Goal: Information Seeking & Learning: Learn about a topic

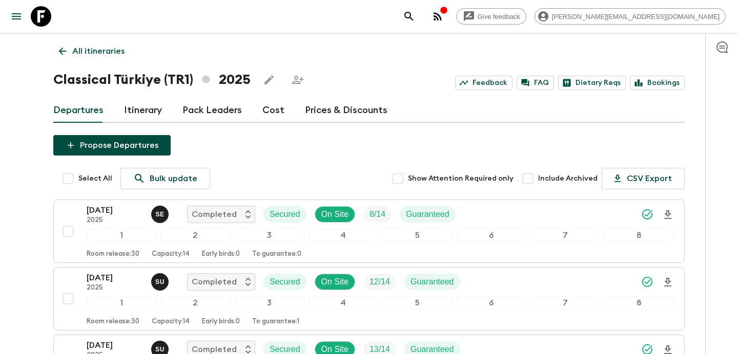
click at [101, 61] on link "All itineraries" at bounding box center [91, 51] width 77 height 20
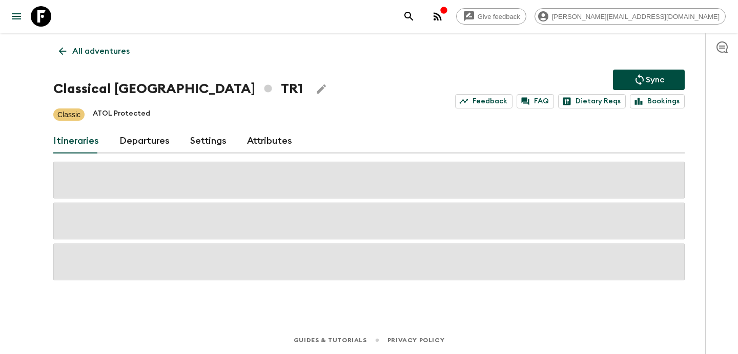
click at [101, 61] on link "All adventures" at bounding box center [94, 51] width 82 height 20
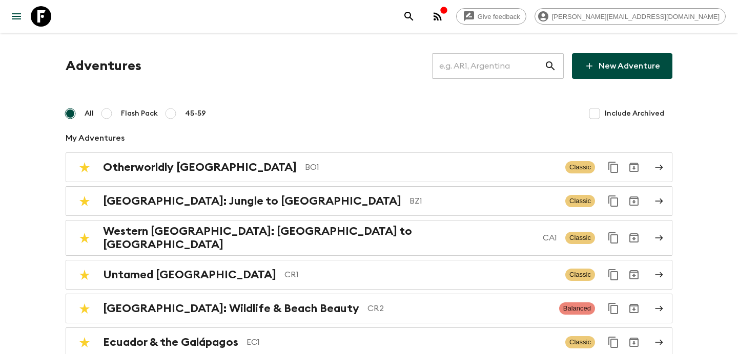
click at [487, 76] on input "text" at bounding box center [488, 66] width 112 height 29
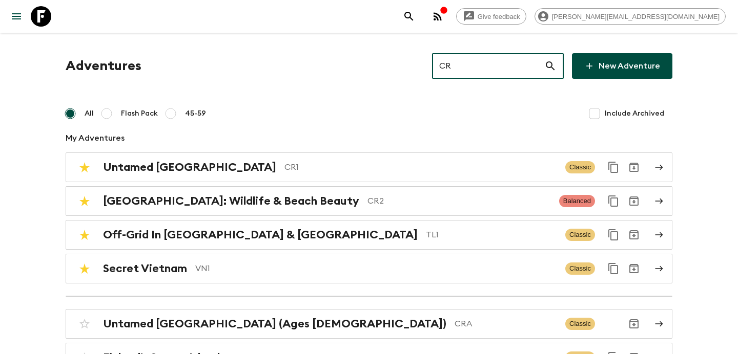
type input "CR2"
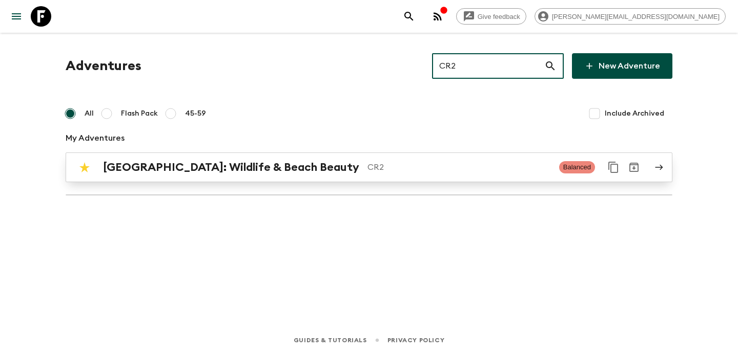
click at [367, 173] on p "CR2" at bounding box center [458, 167] width 183 height 12
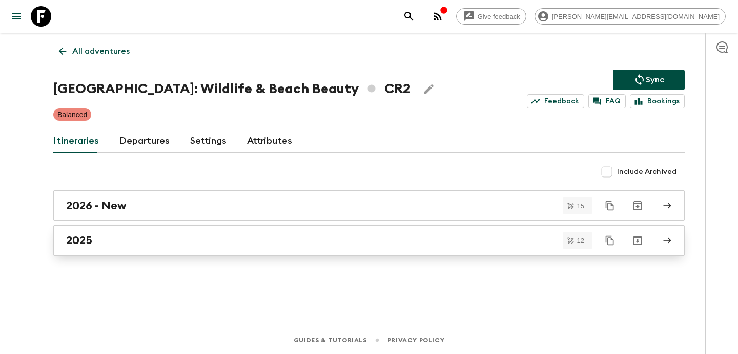
click at [275, 251] on link "2025" at bounding box center [368, 240] width 631 height 31
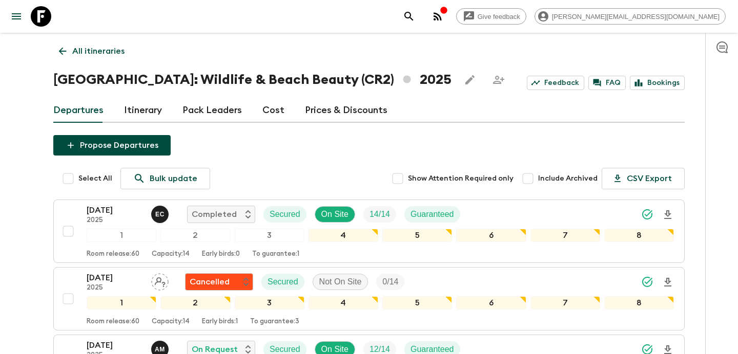
click at [113, 41] on link "All itineraries" at bounding box center [91, 51] width 77 height 20
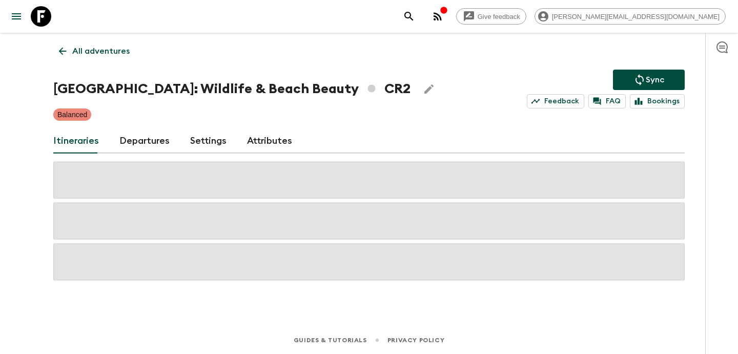
click at [113, 41] on link "All adventures" at bounding box center [94, 51] width 82 height 20
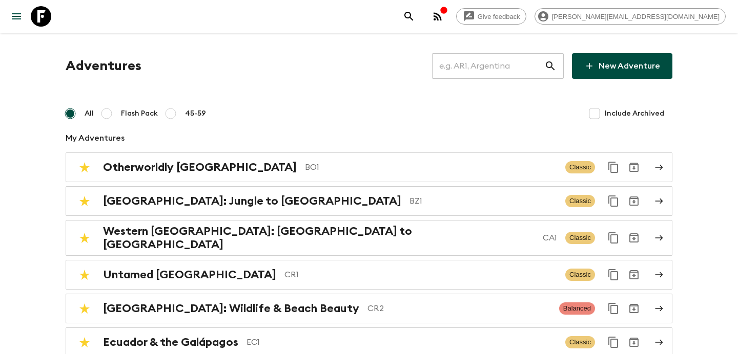
click at [517, 68] on input "text" at bounding box center [488, 66] width 112 height 29
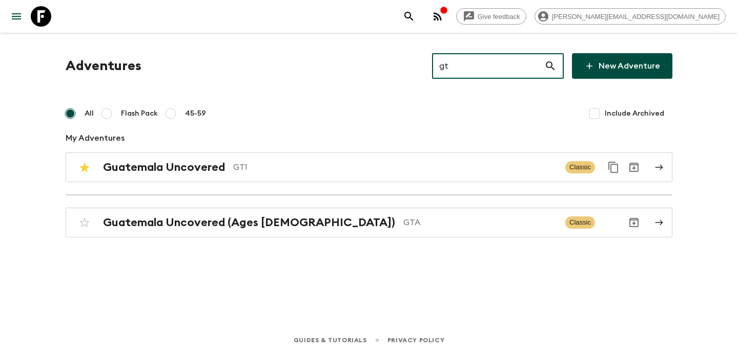
type input "gt1"
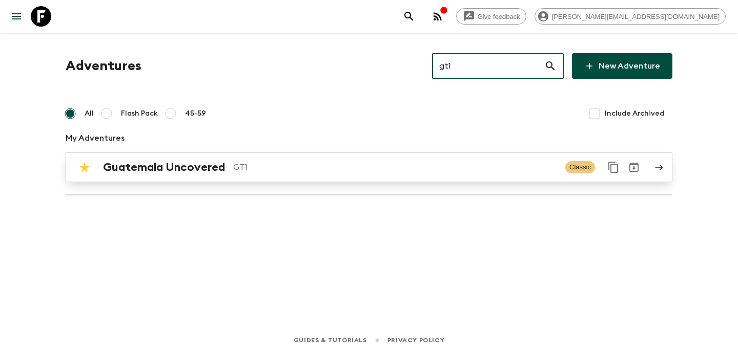
click at [276, 182] on link "Guatemala Uncovered GT1 Classic" at bounding box center [369, 168] width 607 height 30
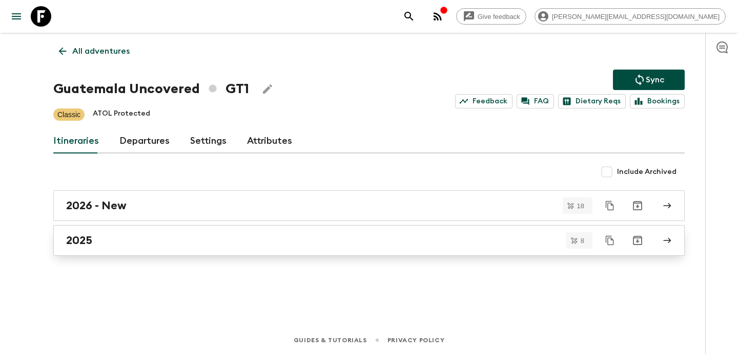
click at [234, 241] on div "2025" at bounding box center [359, 240] width 586 height 13
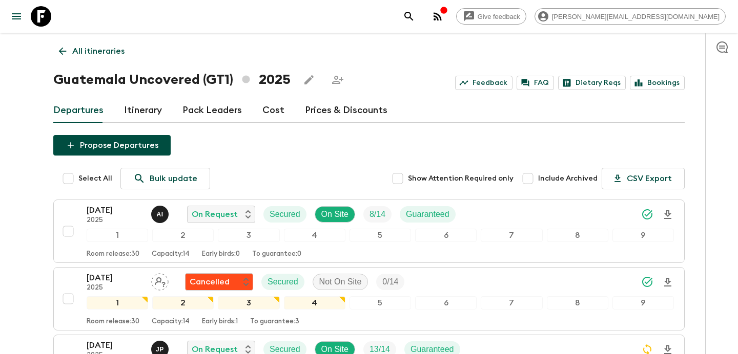
click at [83, 50] on p "All itineraries" at bounding box center [98, 51] width 52 height 12
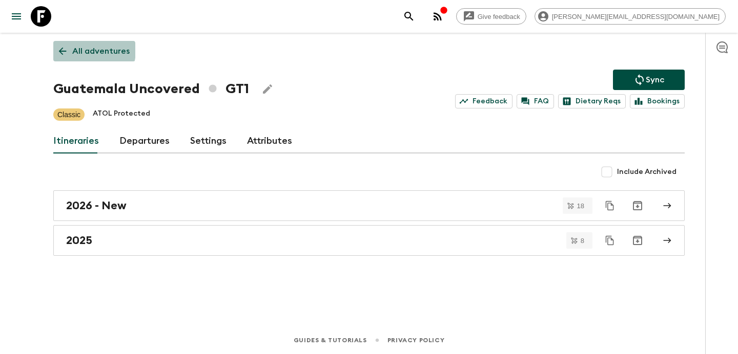
click at [83, 50] on p "All adventures" at bounding box center [100, 51] width 57 height 12
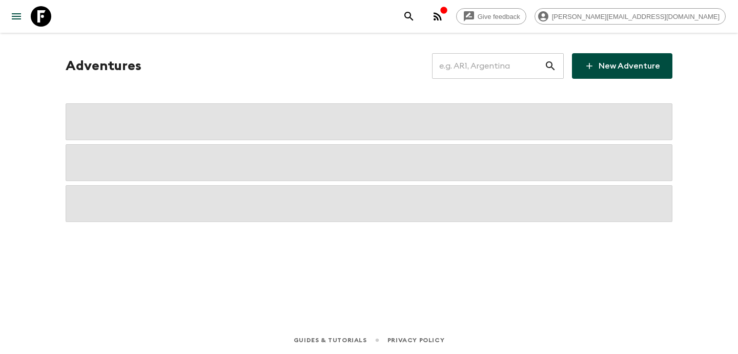
click at [491, 67] on input "text" at bounding box center [488, 66] width 112 height 29
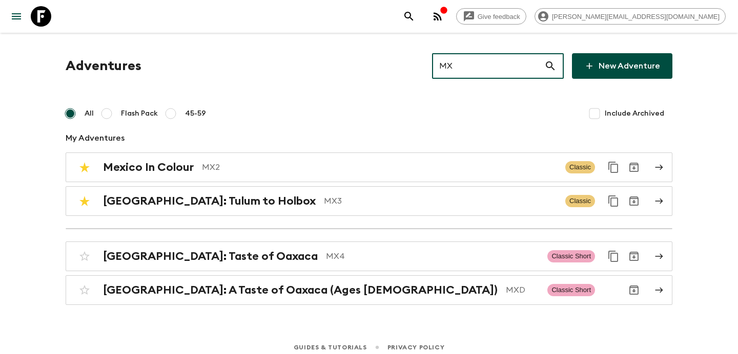
type input "MX3"
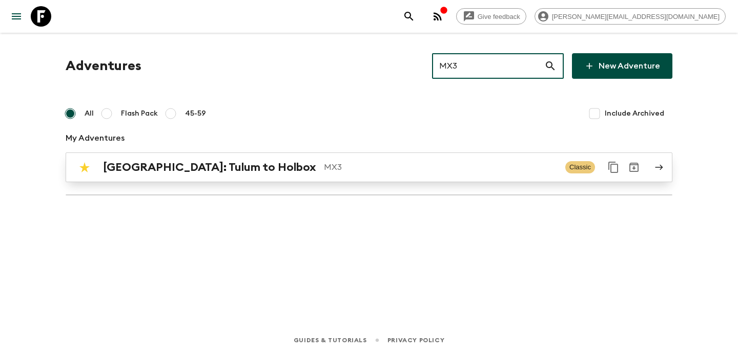
click at [324, 170] on p "MX3" at bounding box center [440, 167] width 233 height 12
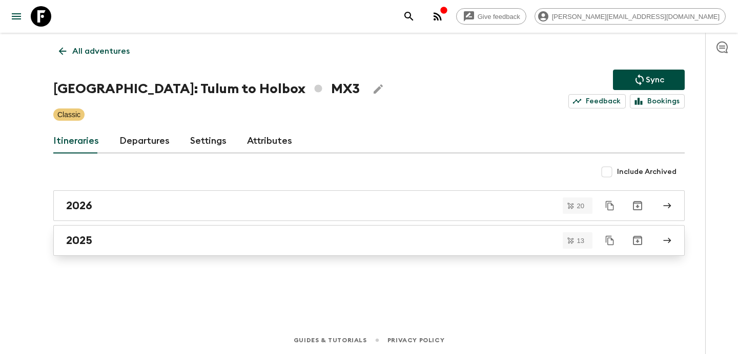
click at [260, 246] on div "2025" at bounding box center [359, 240] width 586 height 13
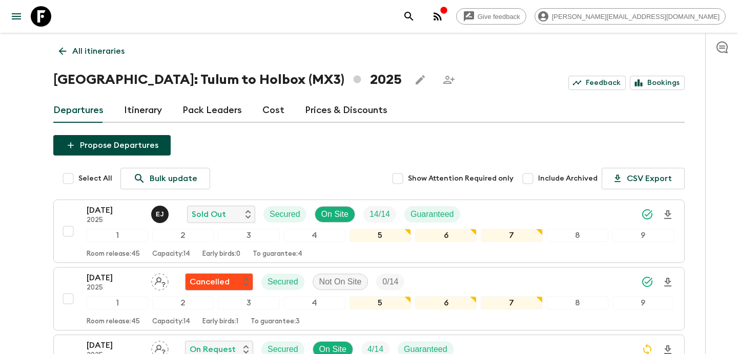
click at [100, 49] on p "All itineraries" at bounding box center [98, 51] width 52 height 12
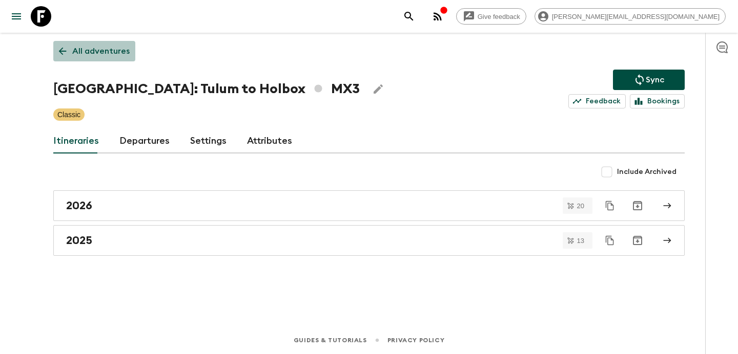
click at [100, 49] on p "All adventures" at bounding box center [100, 51] width 57 height 12
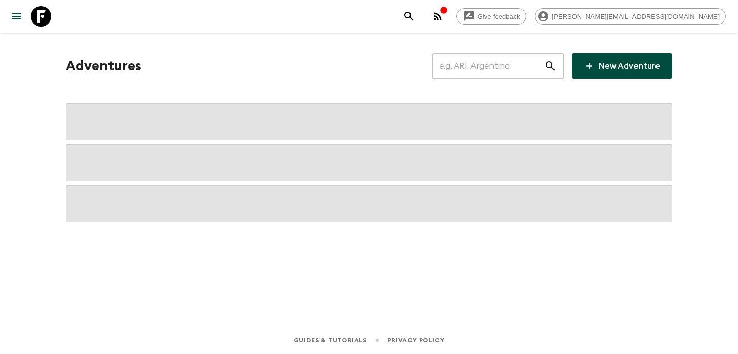
click at [483, 69] on input "text" at bounding box center [488, 66] width 112 height 29
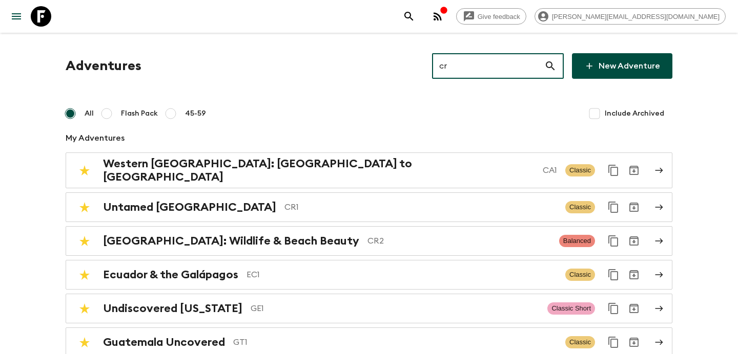
type input "cr1"
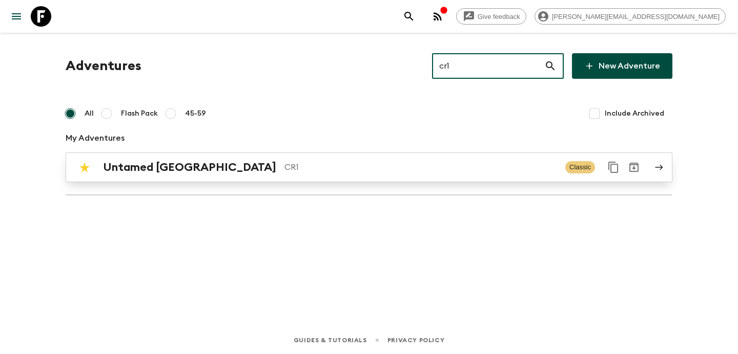
click at [300, 170] on p "CR1" at bounding box center [420, 167] width 273 height 12
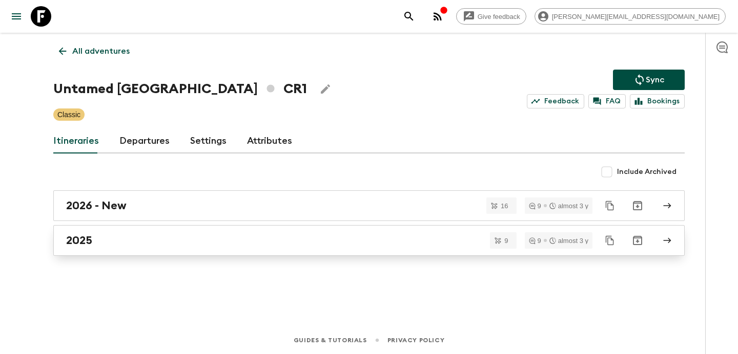
click at [269, 233] on link "2025" at bounding box center [368, 240] width 631 height 31
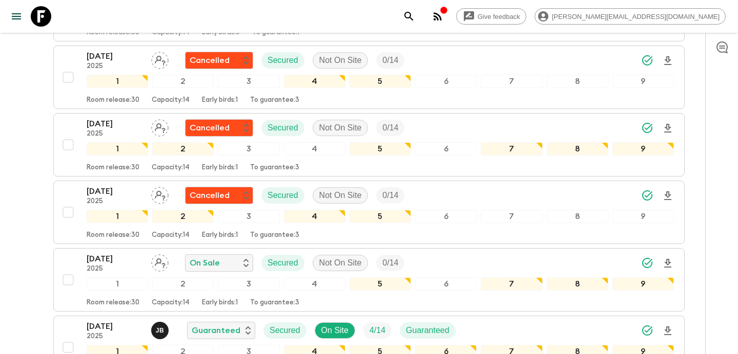
scroll to position [543, 0]
